Goal: Check status: Check status

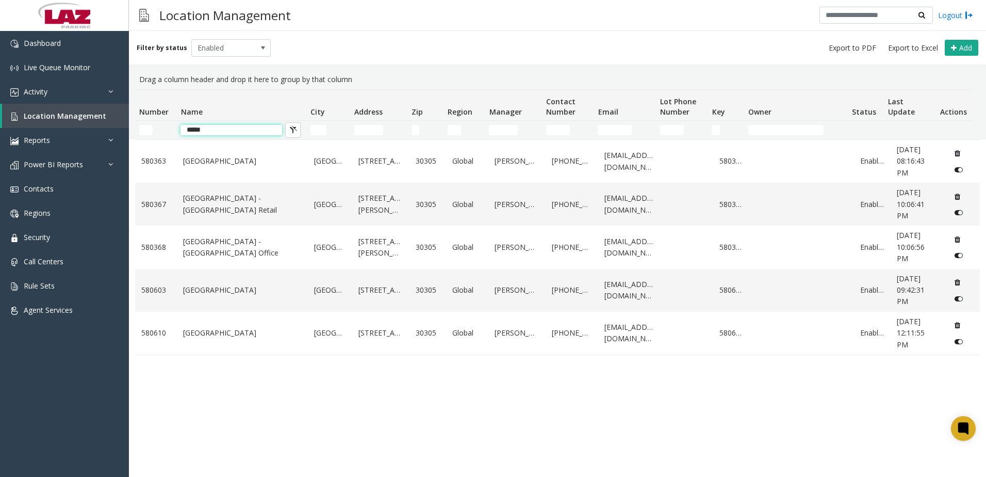
click at [227, 134] on input "*****" at bounding box center [232, 130] width 102 height 10
click at [44, 82] on link "Activity" at bounding box center [64, 91] width 129 height 24
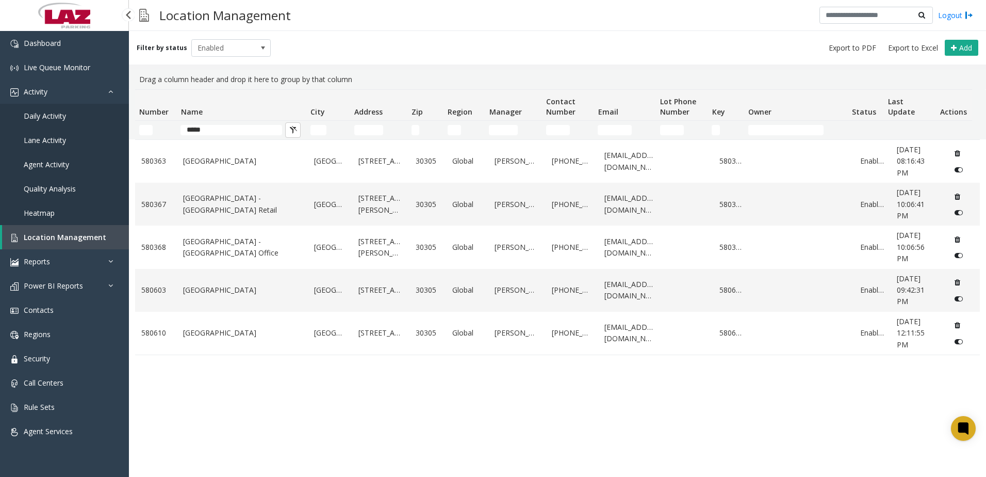
click at [41, 118] on span "Daily Activity" at bounding box center [45, 116] width 42 height 10
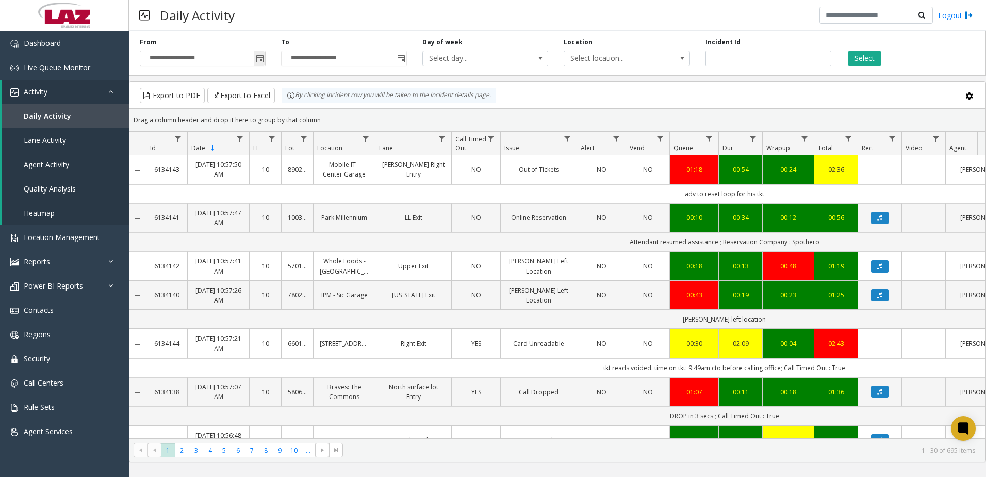
click at [262, 59] on span "Toggle popup" at bounding box center [260, 59] width 8 height 8
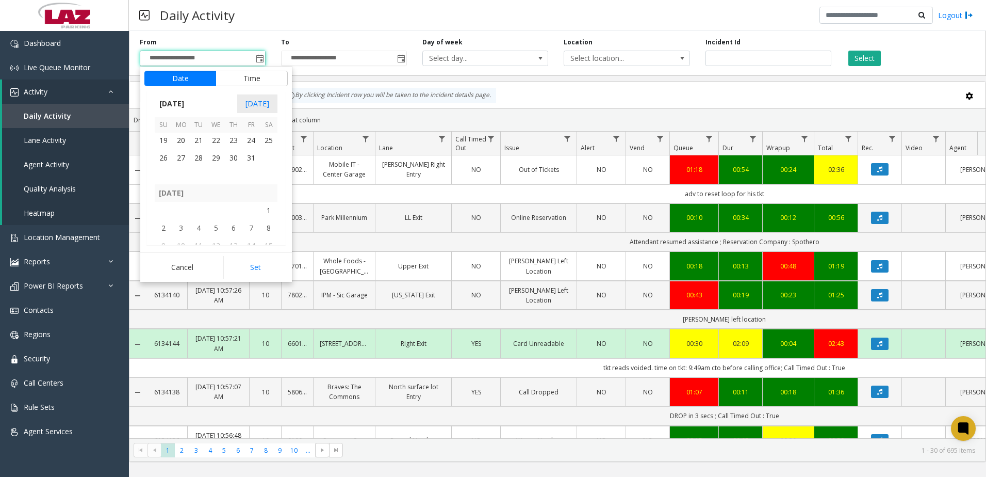
scroll to position [184100, 0]
click at [220, 189] on span "1" at bounding box center [216, 191] width 18 height 18
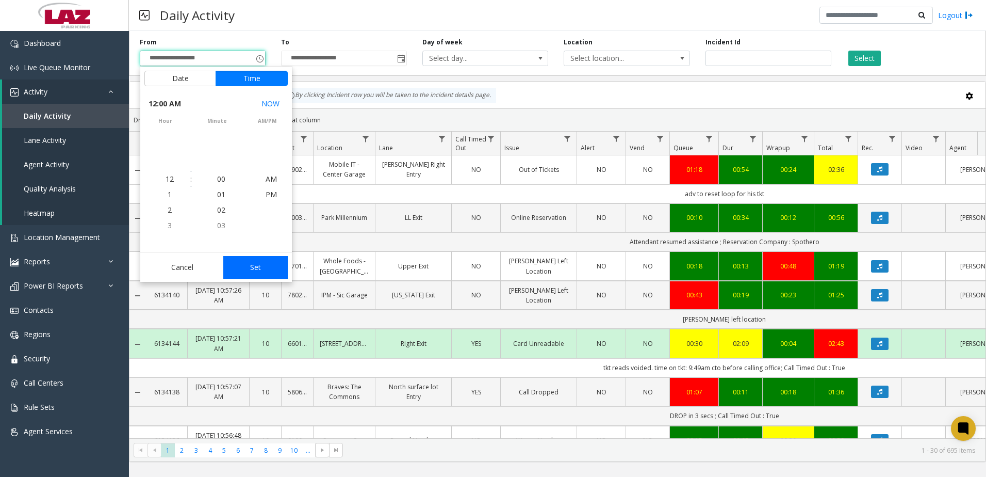
scroll to position [184149, 0]
click at [259, 269] on button "Set" at bounding box center [255, 267] width 65 height 23
type input "**********"
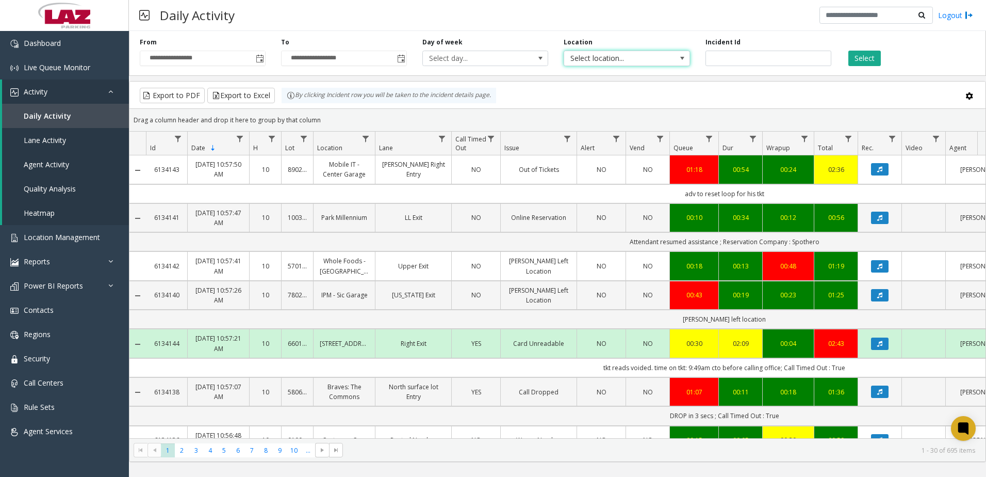
click at [599, 55] on span "Select location..." at bounding box center [614, 58] width 100 height 14
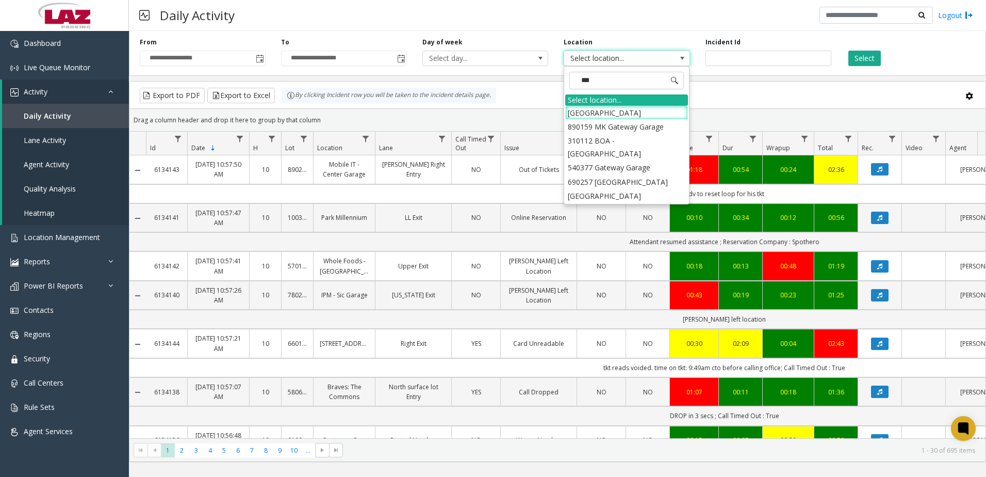
type input "****"
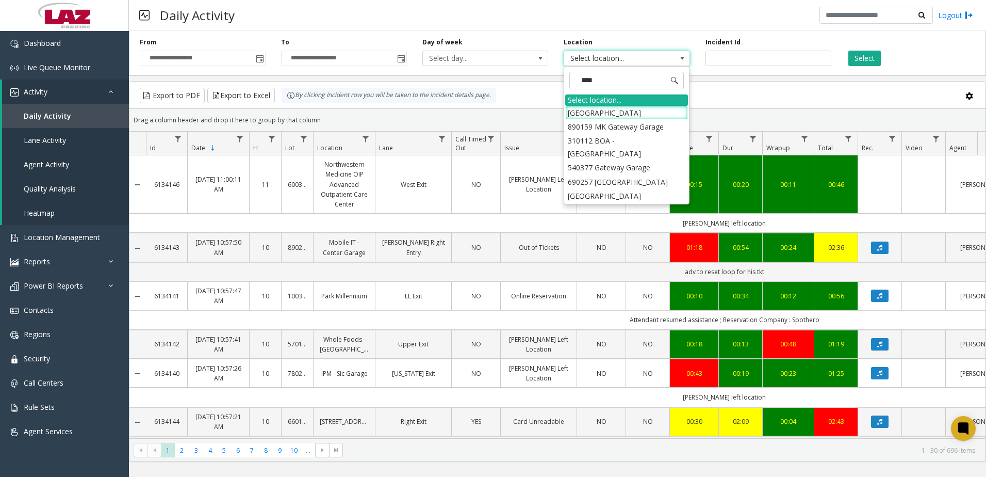
click at [609, 111] on li "[GEOGRAPHIC_DATA]" at bounding box center [626, 113] width 123 height 14
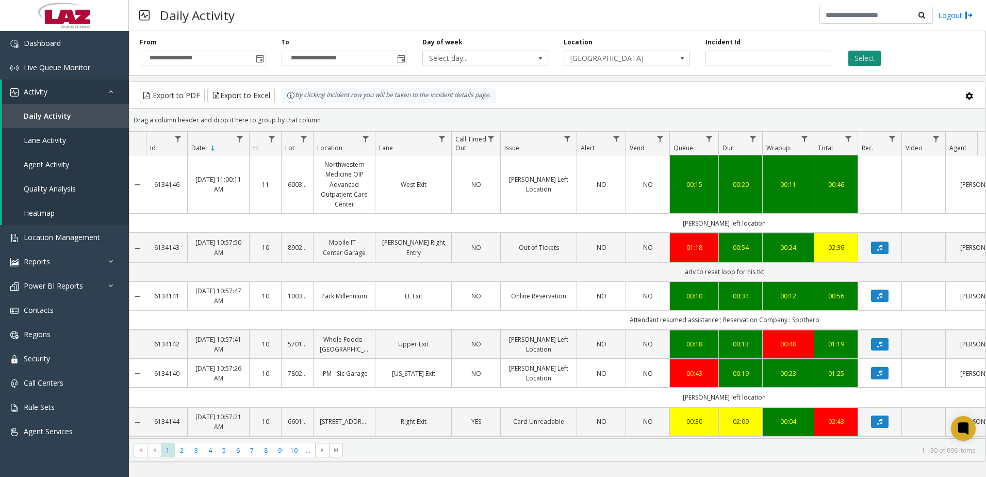
click at [868, 63] on button "Select" at bounding box center [865, 58] width 32 height 15
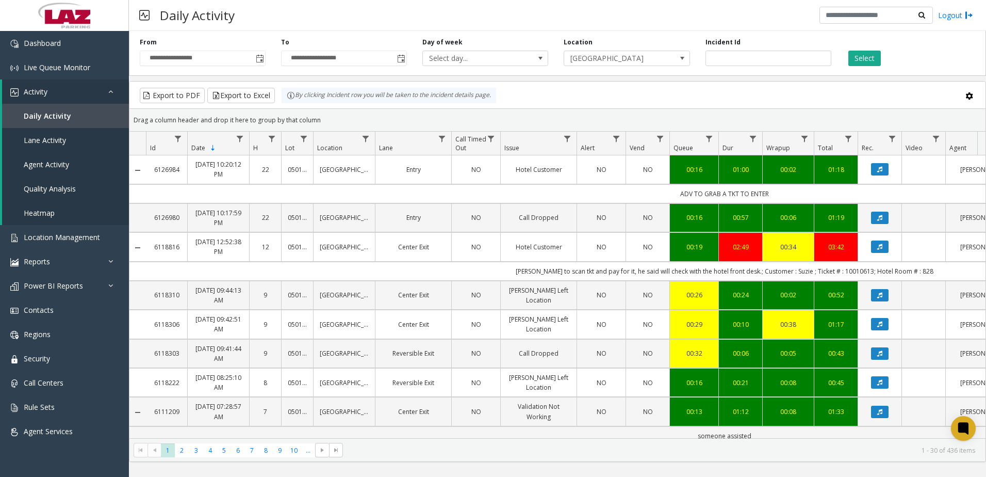
click at [213, 147] on span "Sortable" at bounding box center [213, 148] width 8 height 8
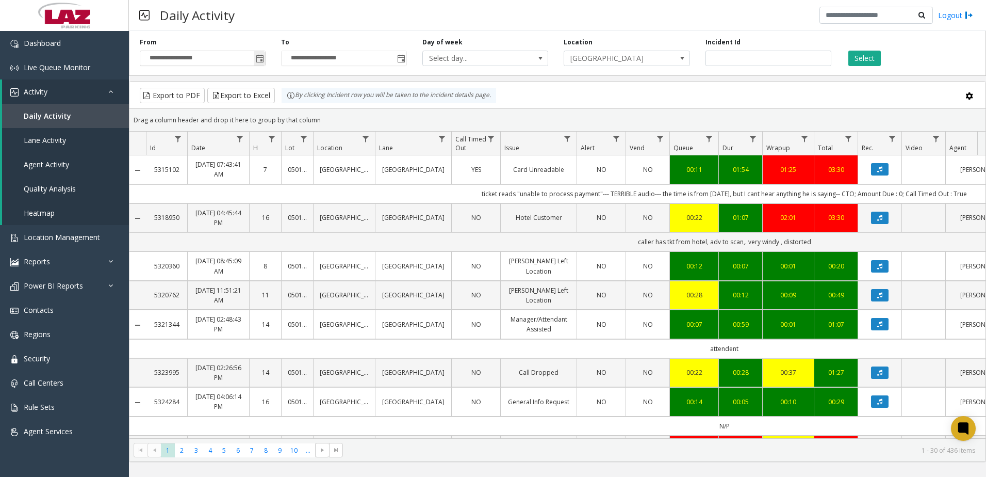
click at [264, 63] on span "Toggle popup" at bounding box center [259, 58] width 11 height 17
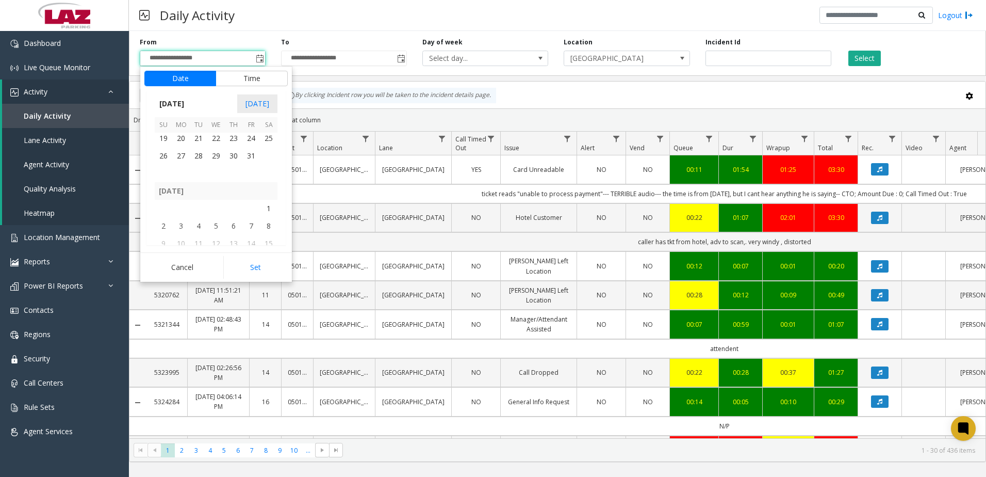
scroll to position [183275, 0]
click at [268, 157] on span "1" at bounding box center [269, 157] width 18 height 18
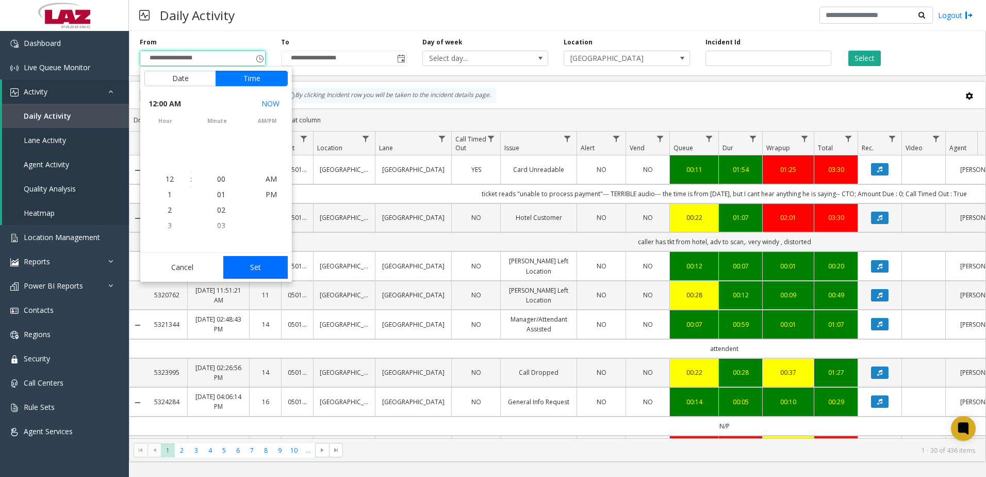
scroll to position [183290, 0]
click at [266, 267] on button "Set" at bounding box center [255, 267] width 65 height 23
type input "**********"
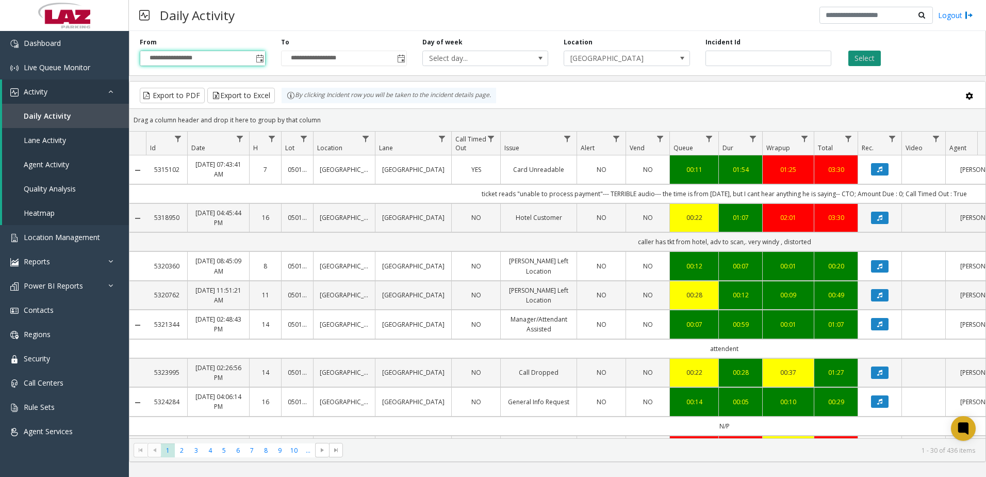
click at [874, 54] on button "Select" at bounding box center [865, 58] width 32 height 15
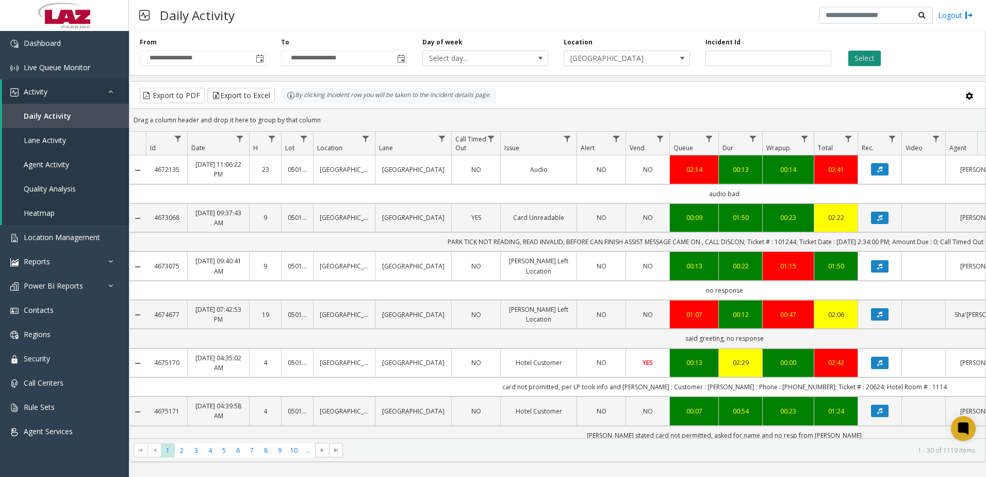
click at [872, 53] on button "Select" at bounding box center [865, 58] width 32 height 15
drag, startPoint x: 639, startPoint y: 55, endPoint x: 642, endPoint y: 50, distance: 5.3
click at [639, 54] on span "[GEOGRAPHIC_DATA]" at bounding box center [614, 58] width 100 height 14
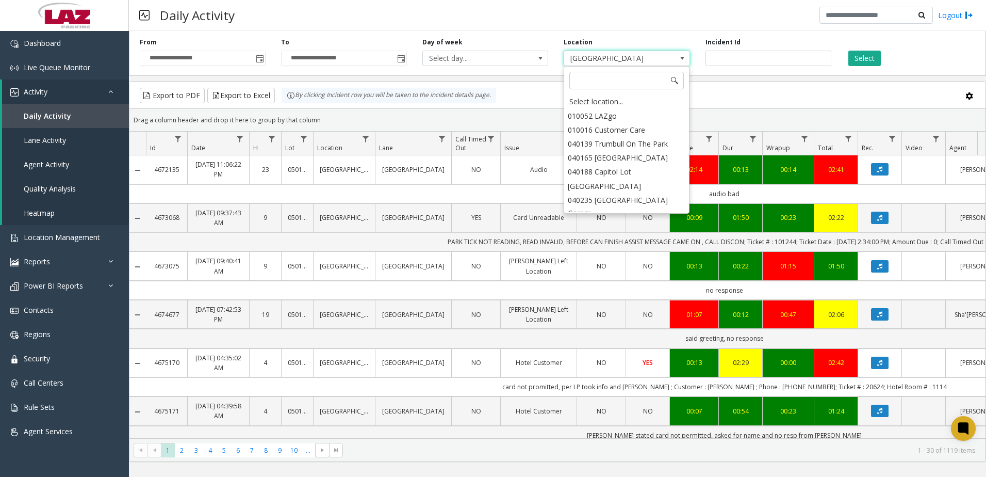
scroll to position [35, 0]
click at [259, 57] on span "Toggle popup" at bounding box center [260, 59] width 8 height 8
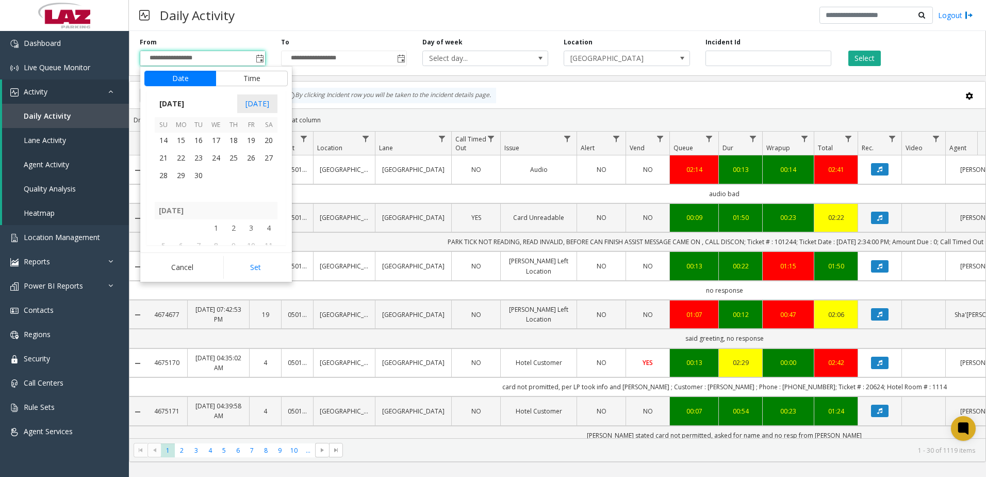
scroll to position [185183, 0]
click at [405, 26] on div "Daily Activity Logout" at bounding box center [557, 15] width 857 height 31
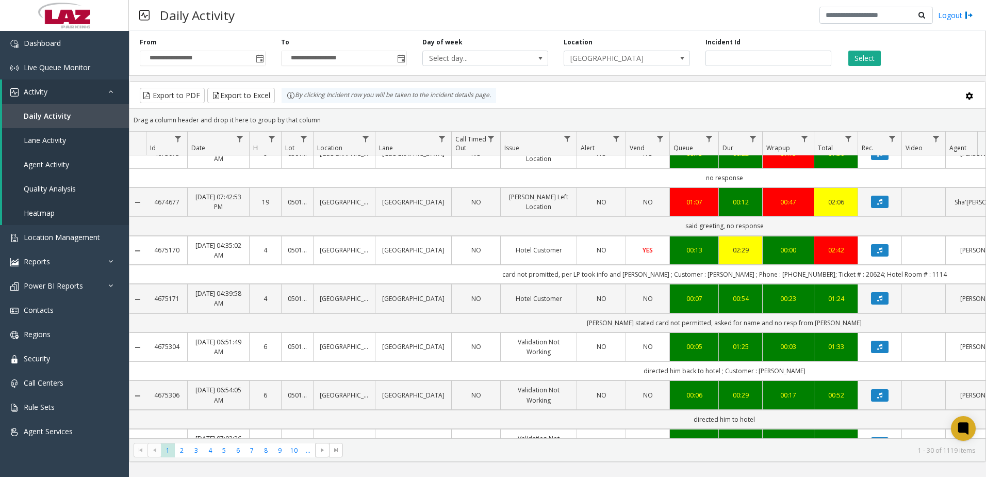
scroll to position [52, 0]
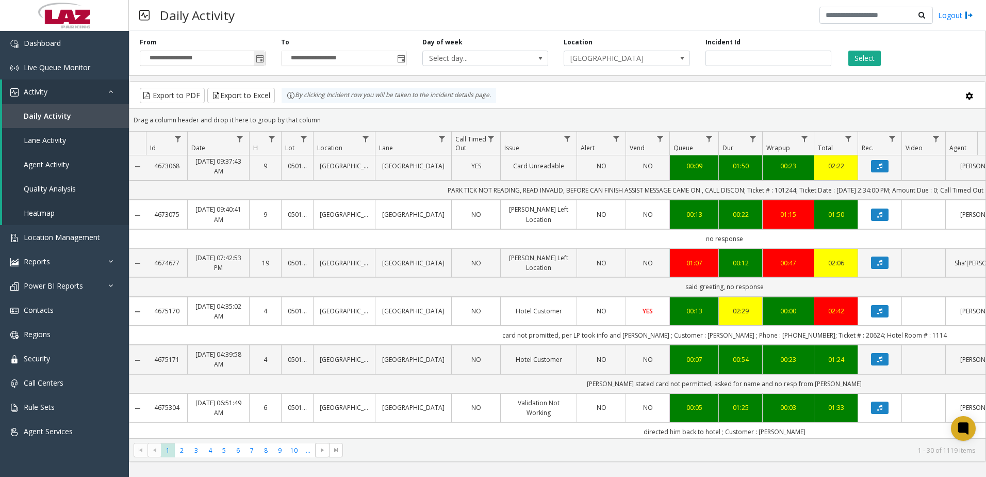
click at [260, 61] on span "Toggle popup" at bounding box center [260, 59] width 8 height 8
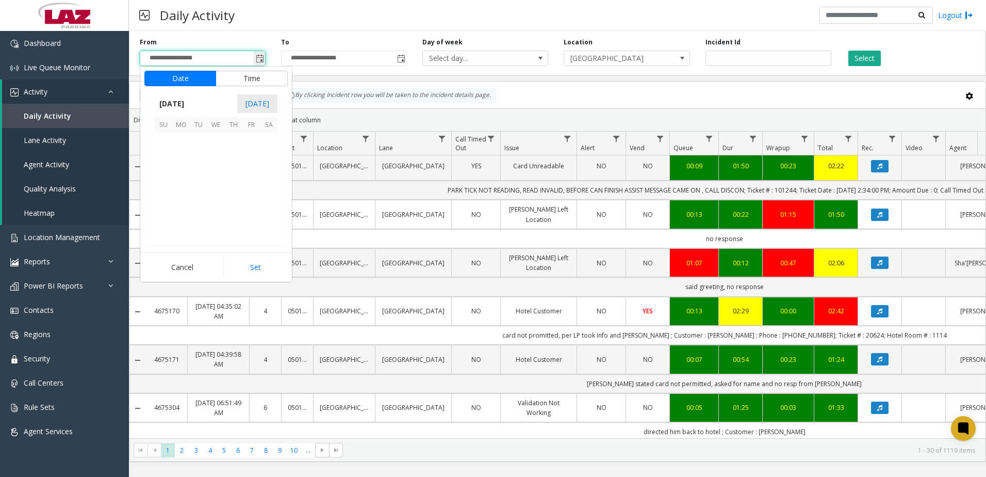
scroll to position [185131, 0]
click at [256, 262] on button "Set" at bounding box center [255, 267] width 65 height 23
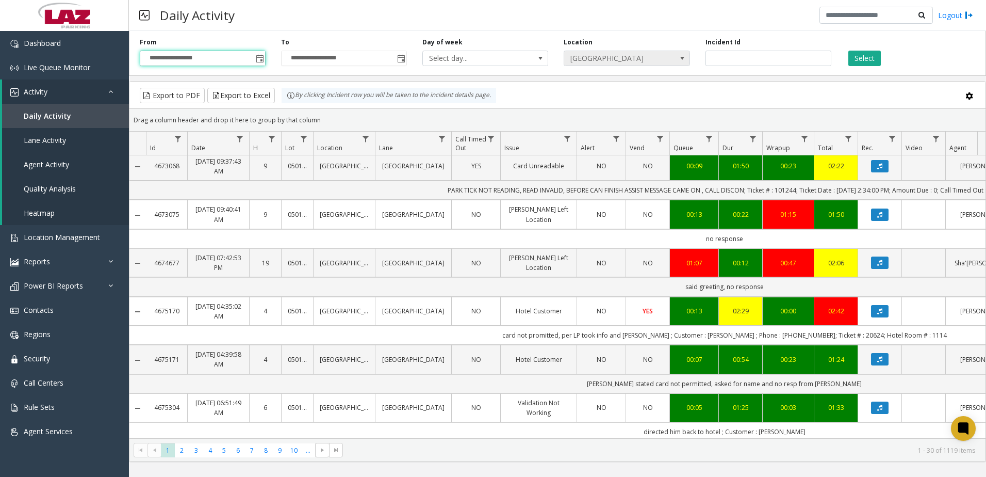
drag, startPoint x: 604, startPoint y: 60, endPoint x: 601, endPoint y: 64, distance: 5.3
click at [604, 60] on span "[GEOGRAPHIC_DATA]" at bounding box center [614, 58] width 100 height 14
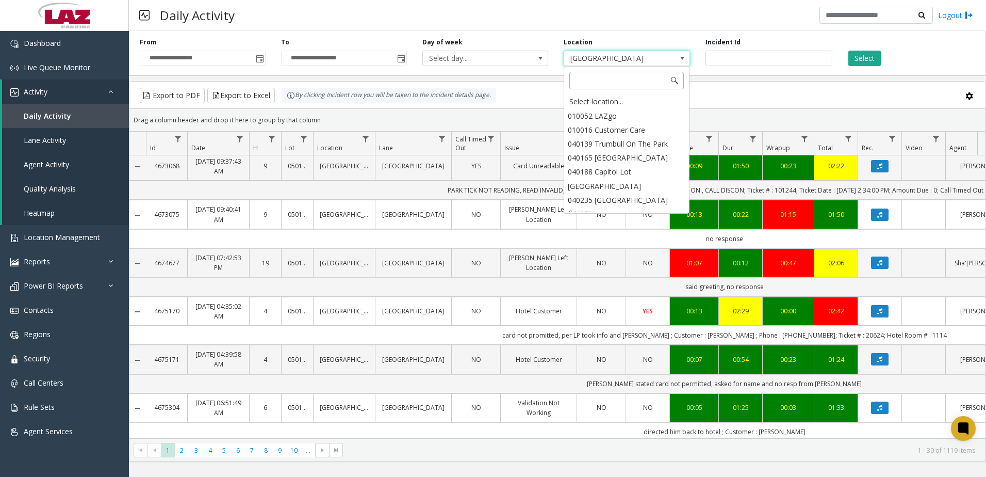
scroll to position [35, 0]
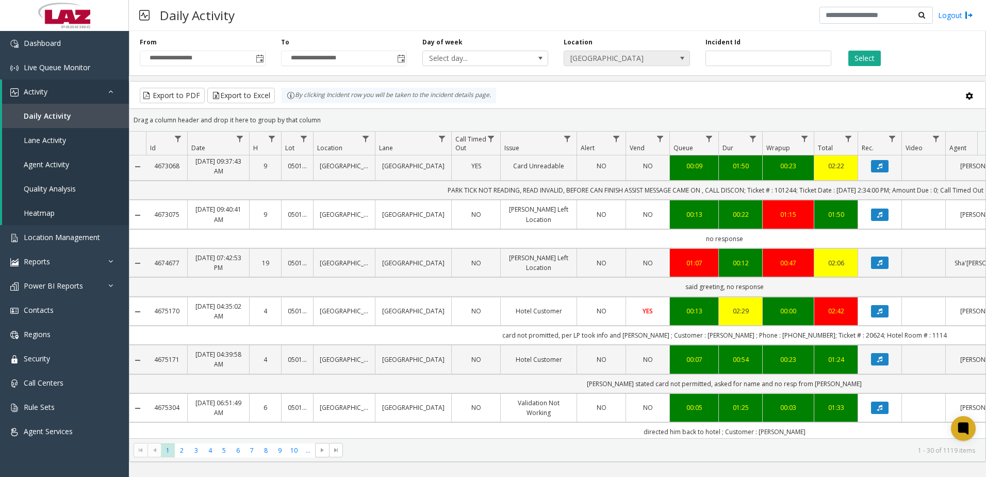
click at [674, 55] on span "[GEOGRAPHIC_DATA]" at bounding box center [627, 58] width 126 height 15
click at [622, 60] on span "[GEOGRAPHIC_DATA]" at bounding box center [614, 58] width 100 height 14
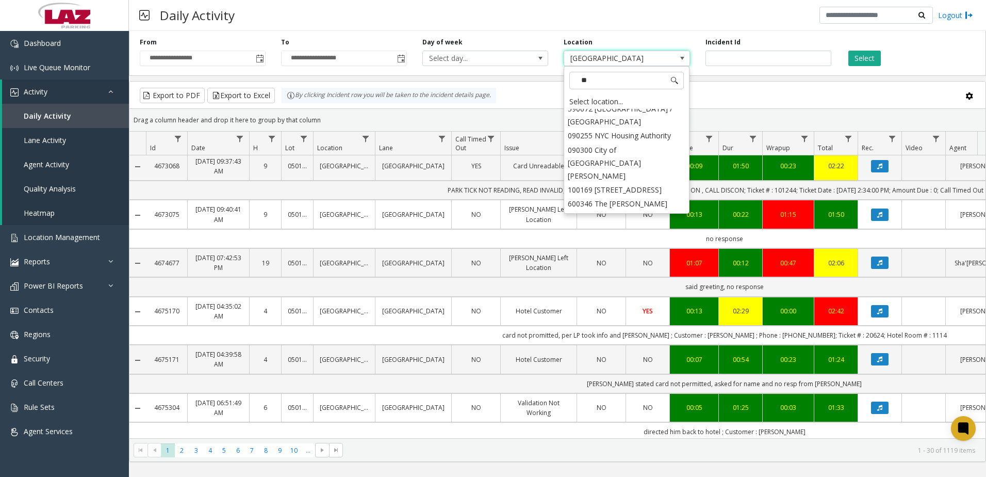
scroll to position [0, 0]
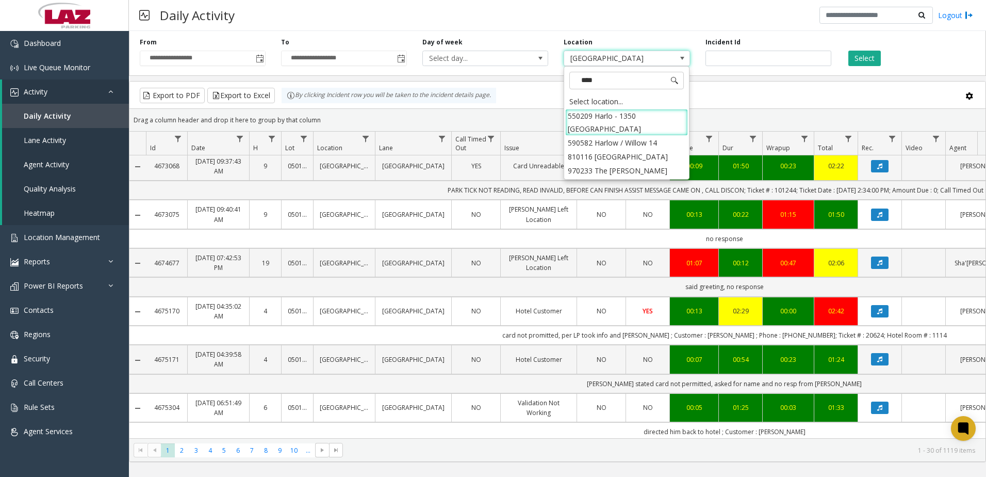
type input "*****"
click at [621, 114] on li "550209 Harlo - 1350 [GEOGRAPHIC_DATA]" at bounding box center [626, 122] width 123 height 27
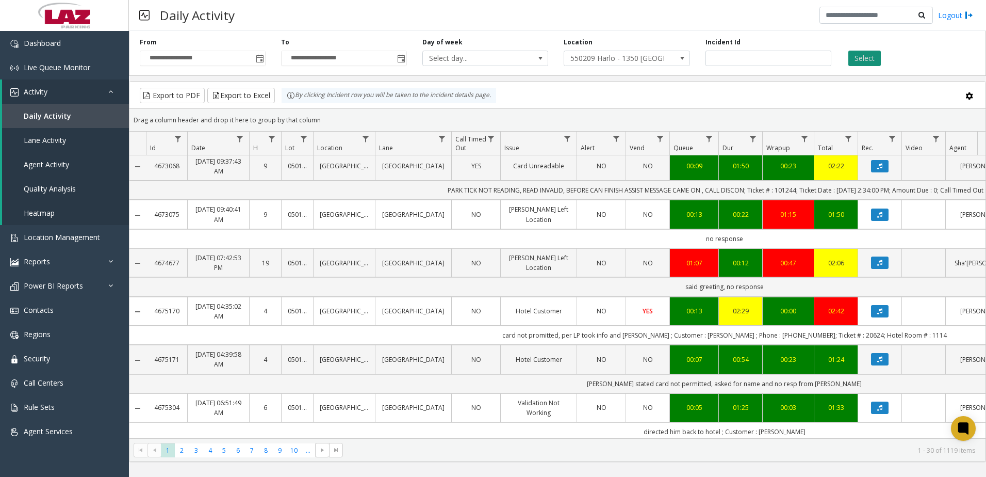
click at [867, 55] on button "Select" at bounding box center [865, 58] width 32 height 15
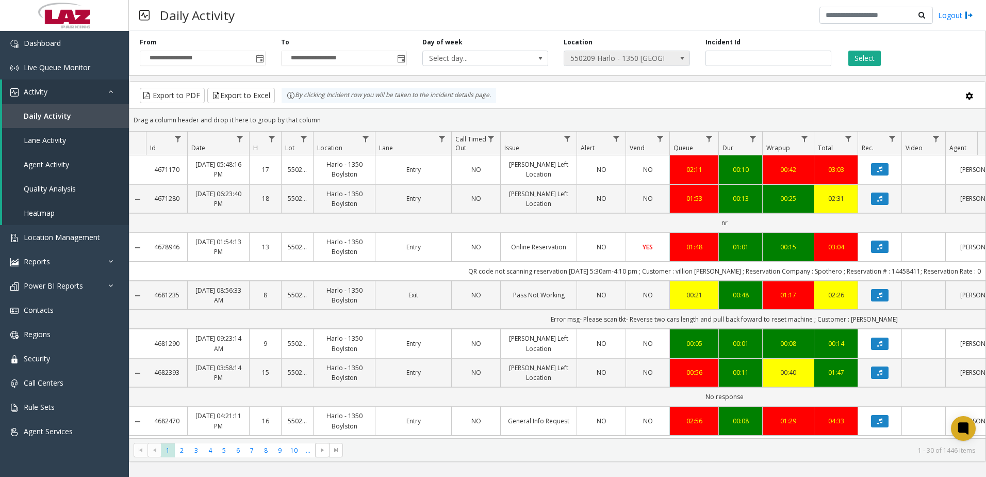
click at [602, 61] on span "550209 Harlo - 1350 [GEOGRAPHIC_DATA]" at bounding box center [614, 58] width 100 height 14
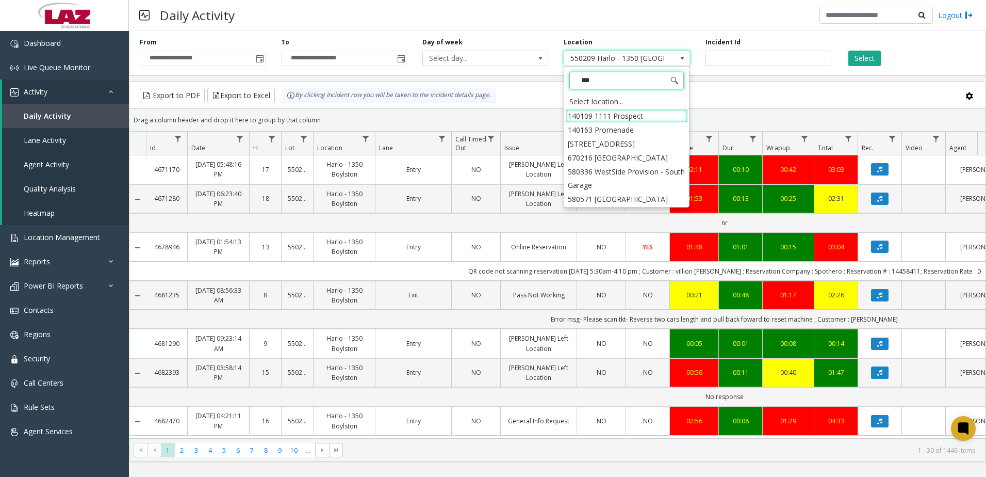
type input "****"
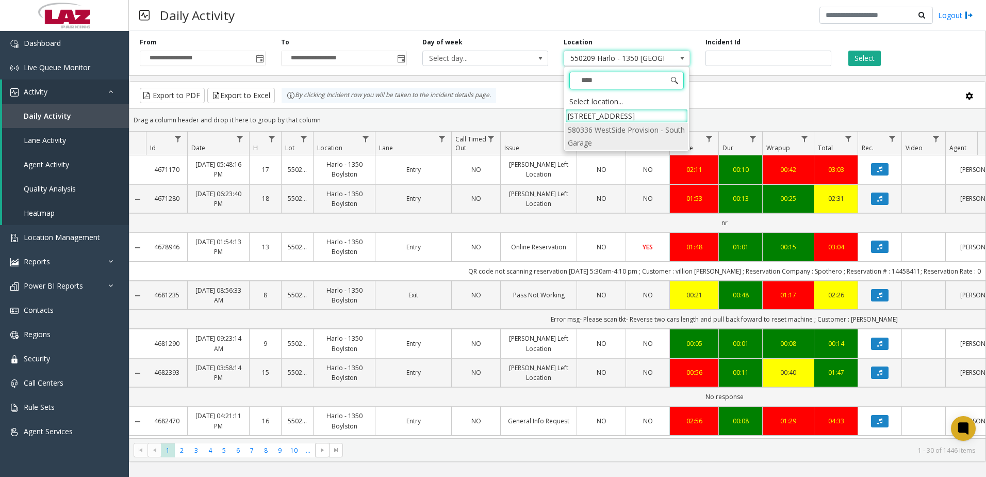
click at [608, 123] on li "580336 WestSide Provision - South Garage" at bounding box center [626, 136] width 123 height 27
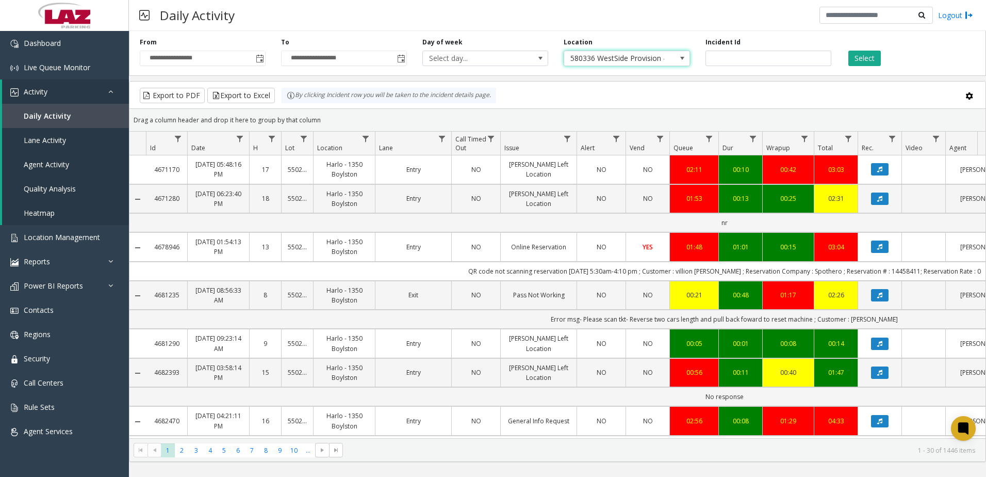
click at [631, 64] on span "580336 WestSide Provision - South Garage" at bounding box center [614, 58] width 100 height 14
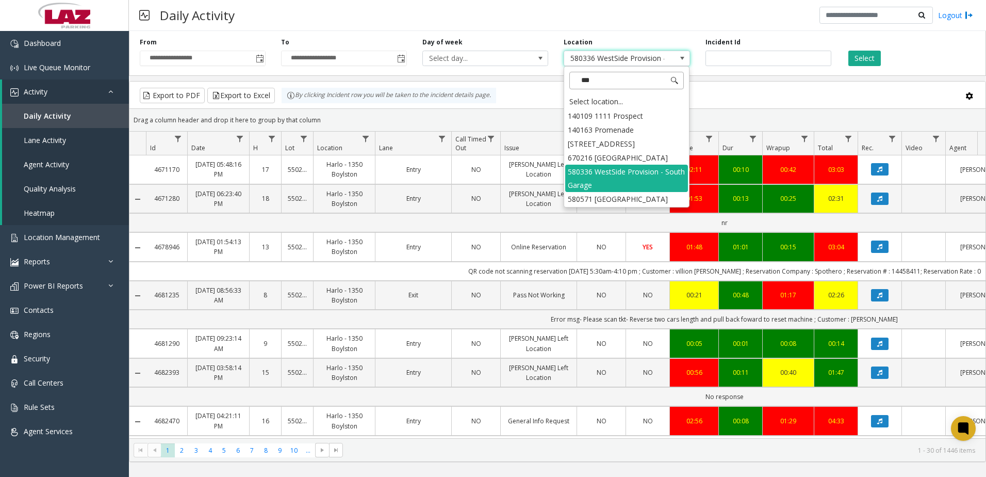
type input "****"
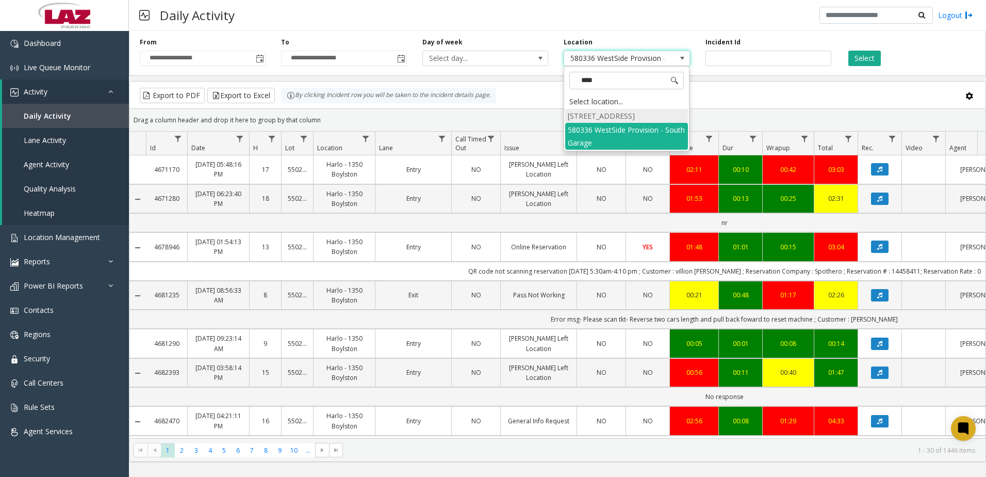
click at [625, 115] on li "[STREET_ADDRESS]" at bounding box center [626, 116] width 123 height 14
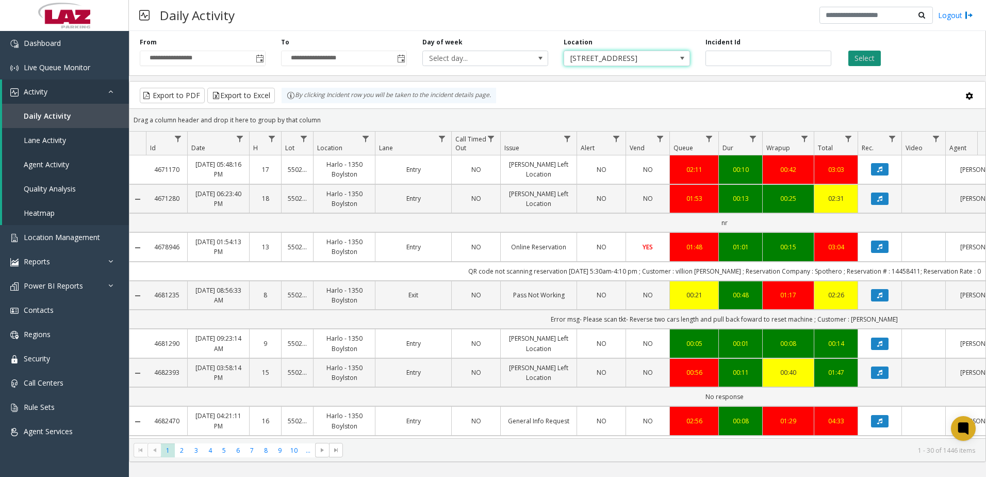
click at [859, 57] on button "Select" at bounding box center [865, 58] width 32 height 15
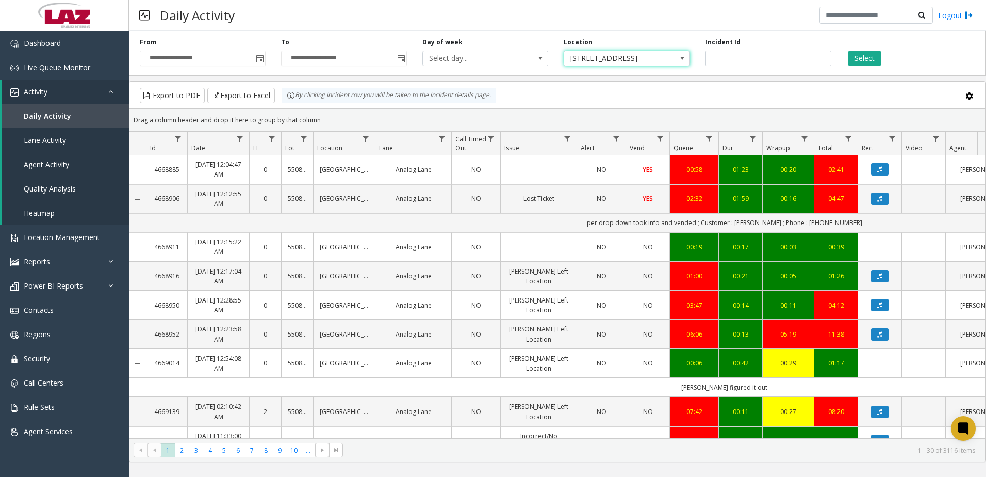
click at [643, 57] on span "[STREET_ADDRESS]" at bounding box center [614, 58] width 100 height 14
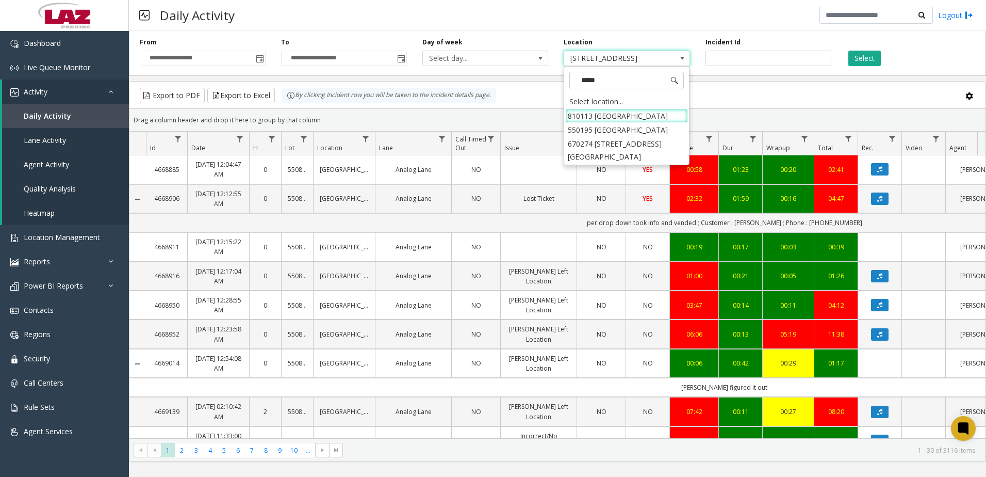
type input "******"
click at [598, 112] on li "550195 [GEOGRAPHIC_DATA]" at bounding box center [626, 116] width 123 height 14
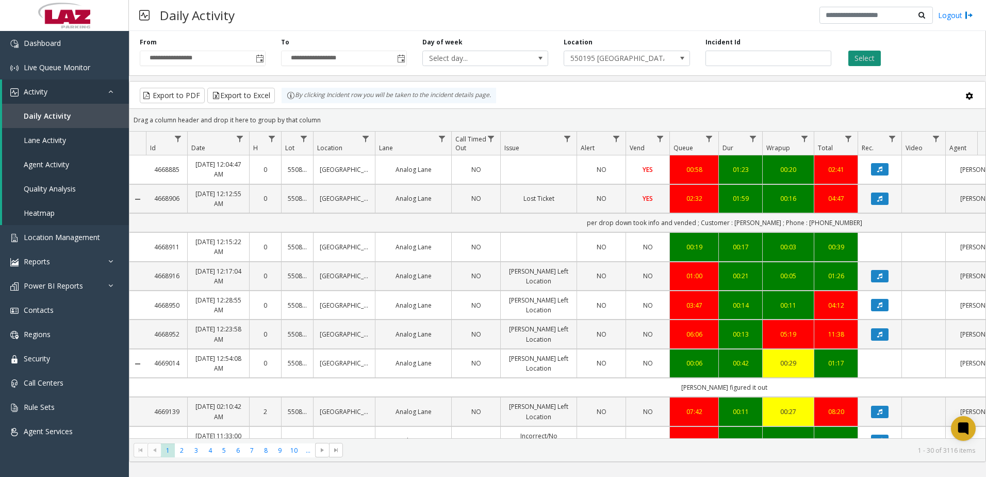
click at [855, 61] on button "Select" at bounding box center [865, 58] width 32 height 15
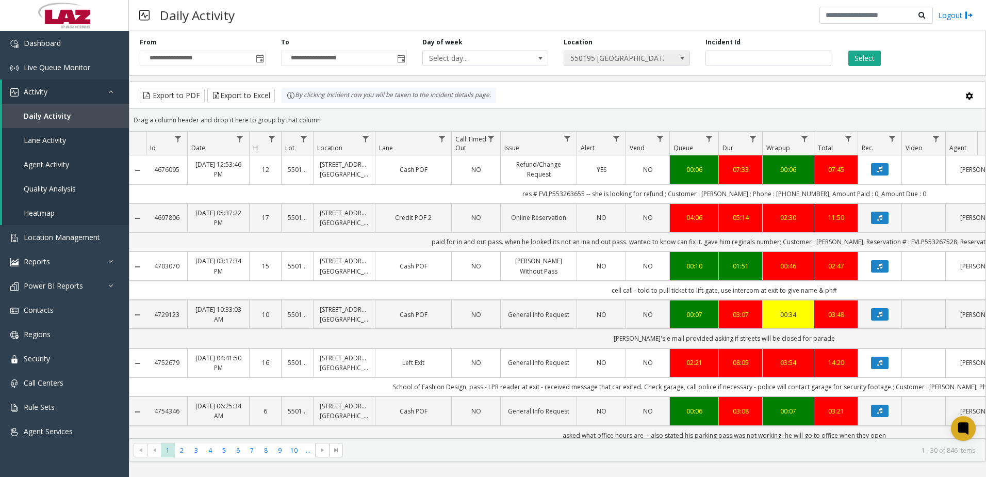
click at [593, 57] on app-root "**********" at bounding box center [493, 238] width 986 height 477
click at [600, 52] on span "550195 [GEOGRAPHIC_DATA]" at bounding box center [614, 58] width 100 height 14
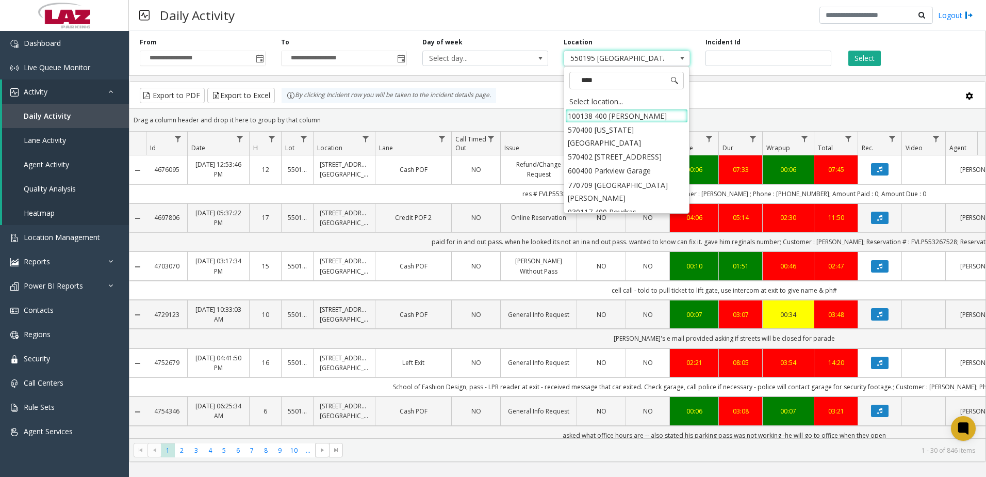
type input "*****"
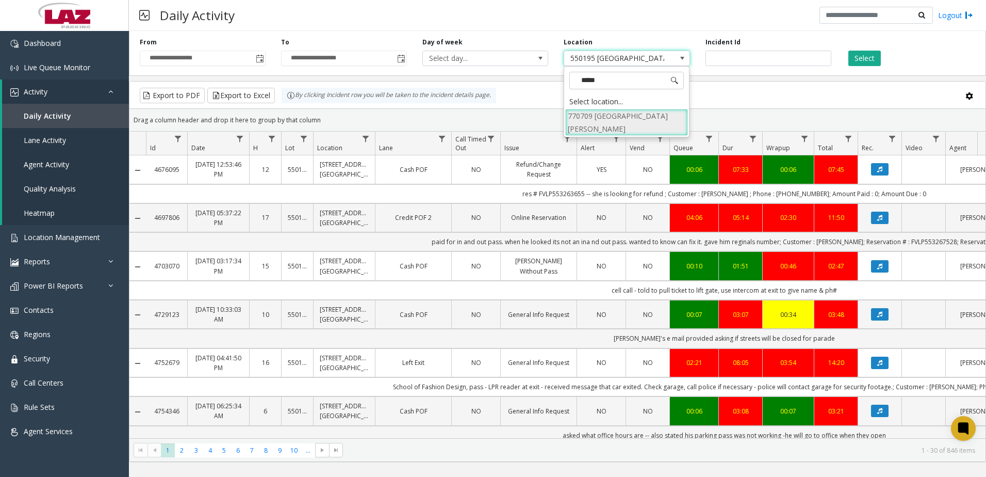
click at [613, 113] on li "770709 [GEOGRAPHIC_DATA][PERSON_NAME]" at bounding box center [626, 122] width 123 height 27
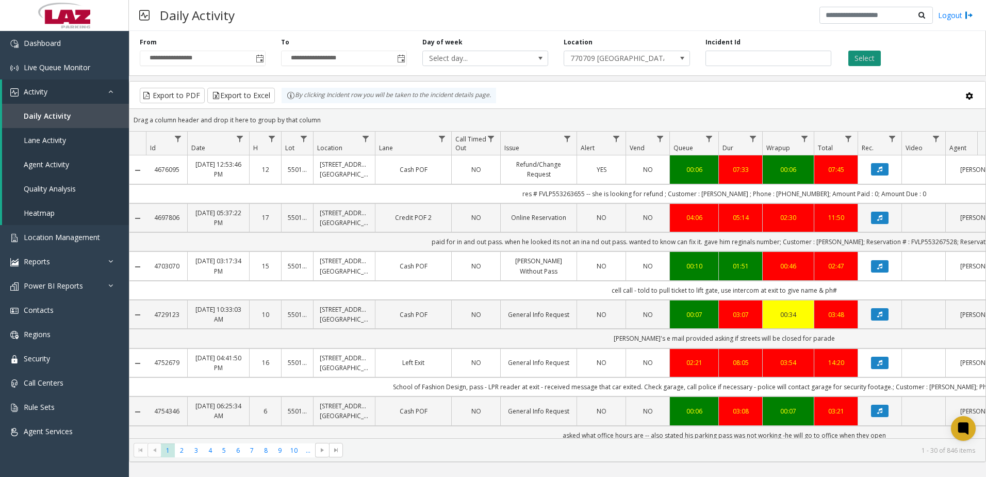
click at [865, 57] on button "Select" at bounding box center [865, 58] width 32 height 15
